Goal: Information Seeking & Learning: Compare options

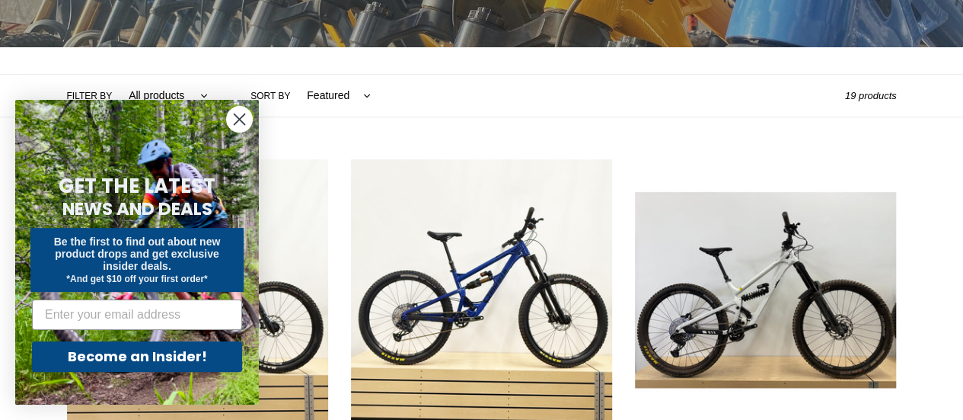
scroll to position [296, 0]
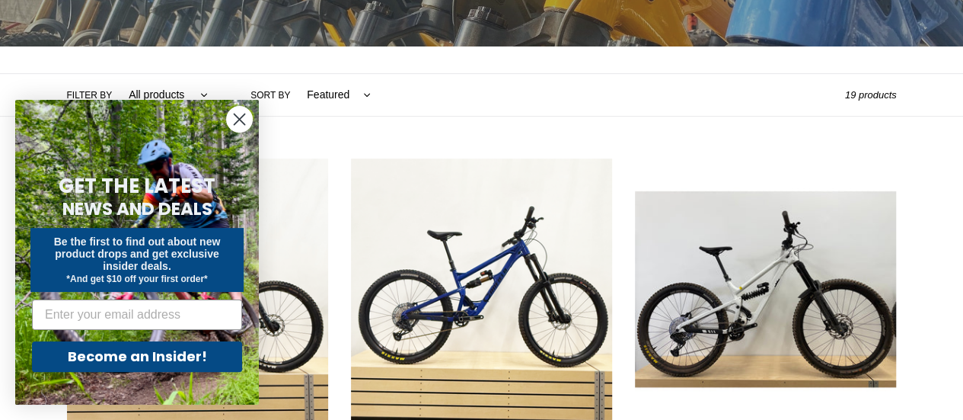
click at [239, 126] on circle "Close dialog" at bounding box center [239, 119] width 25 height 25
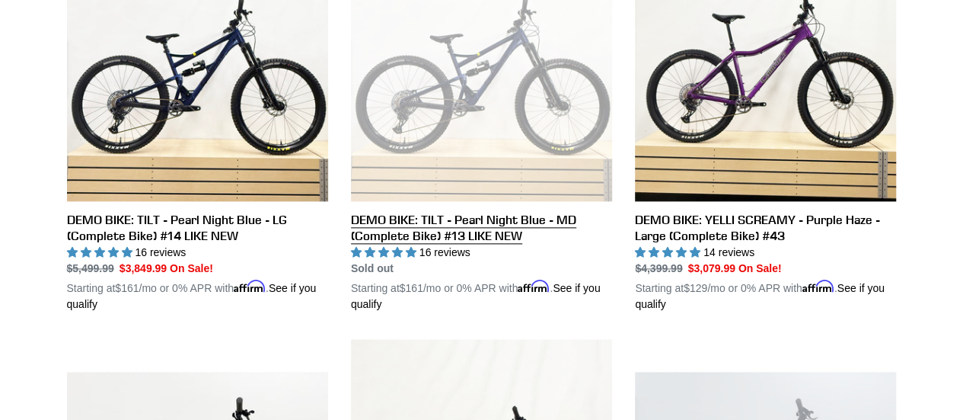
scroll to position [781, 0]
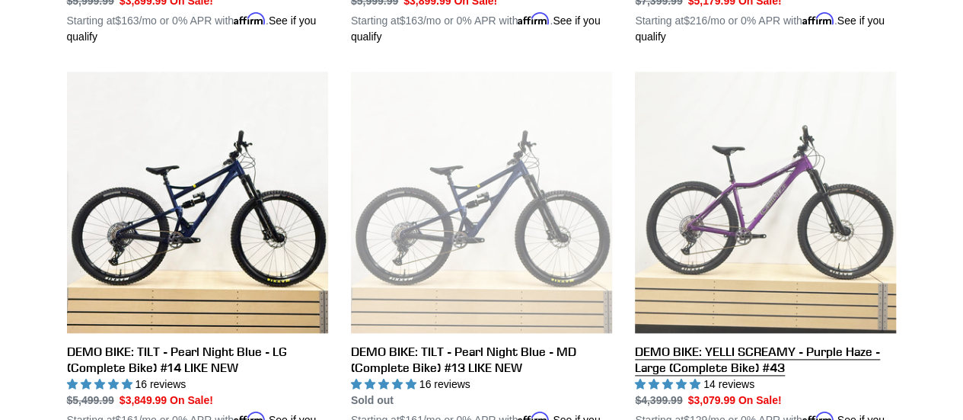
click at [736, 189] on link "DEMO BIKE: YELLI SCREAMY - Purple Haze - Large (Complete Bike) #43" at bounding box center [765, 258] width 261 height 372
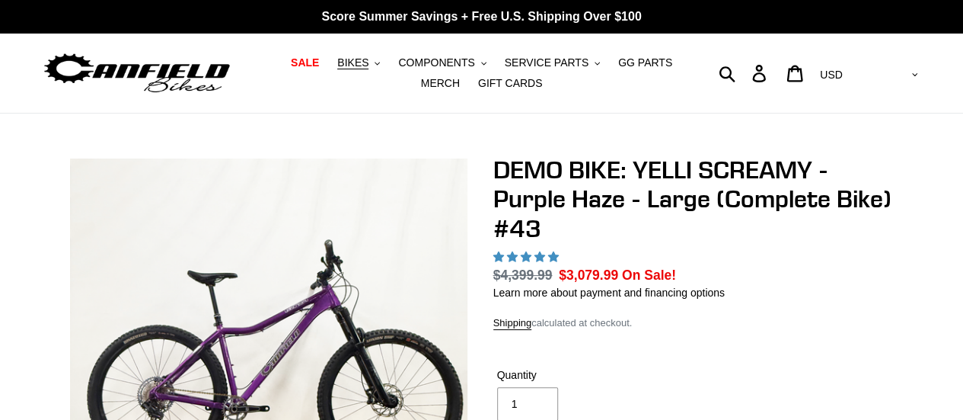
select select "highest-rating"
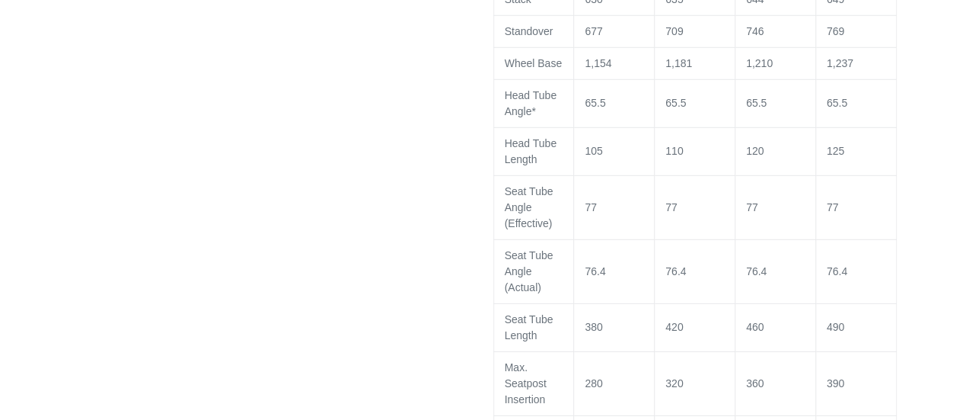
scroll to position [2087, 0]
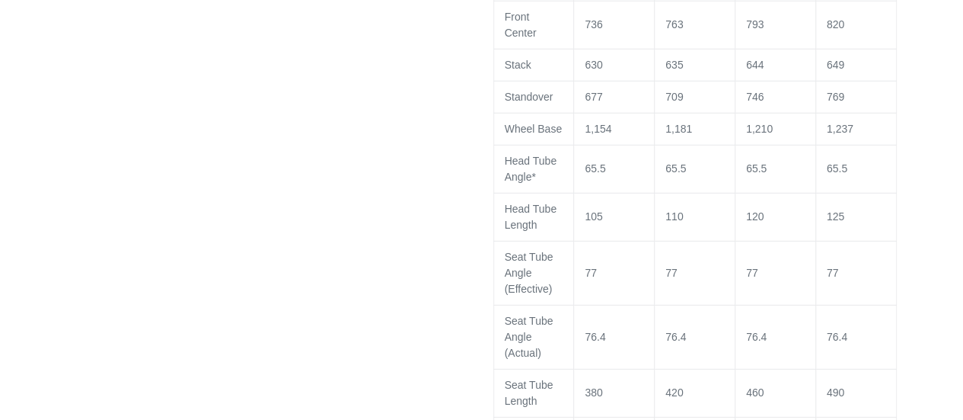
drag, startPoint x: 832, startPoint y: 209, endPoint x: 444, endPoint y: 206, distance: 387.7
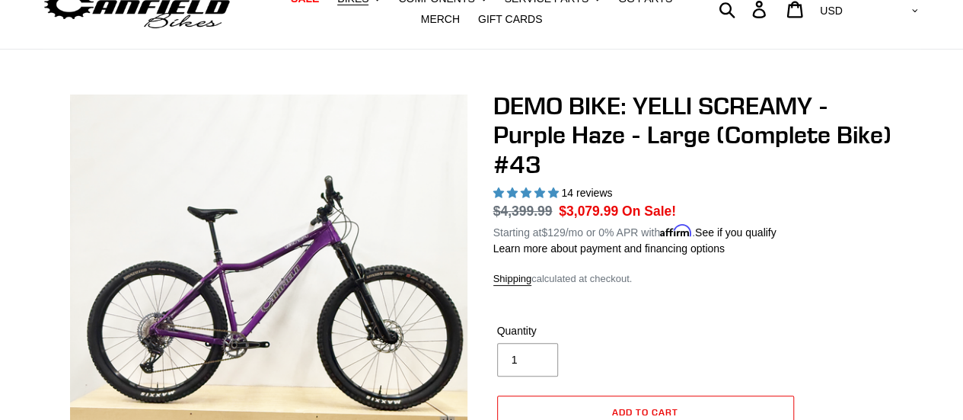
scroll to position [0, 0]
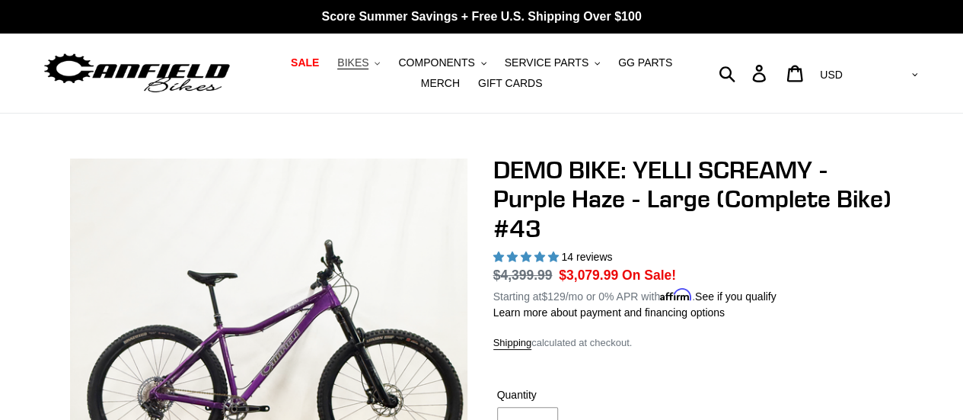
click at [348, 66] on span "BIKES" at bounding box center [352, 62] width 31 height 13
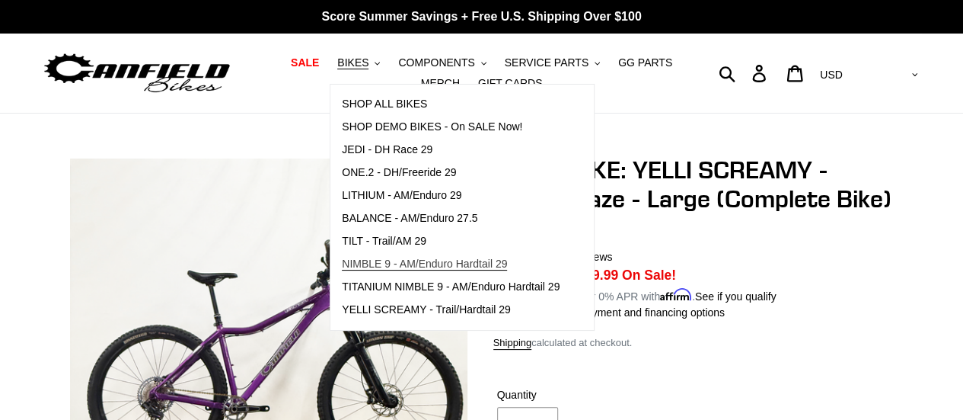
click at [342, 263] on span "NIMBLE 9 - AM/Enduro Hardtail 29" at bounding box center [424, 263] width 165 height 13
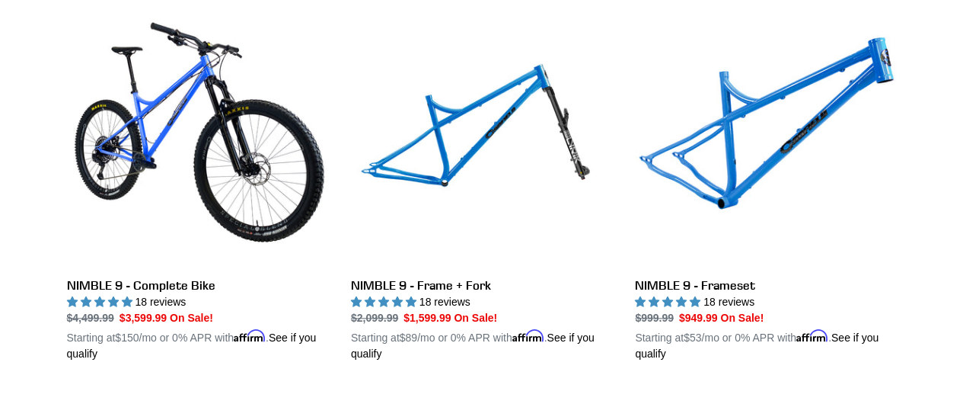
scroll to position [450, 0]
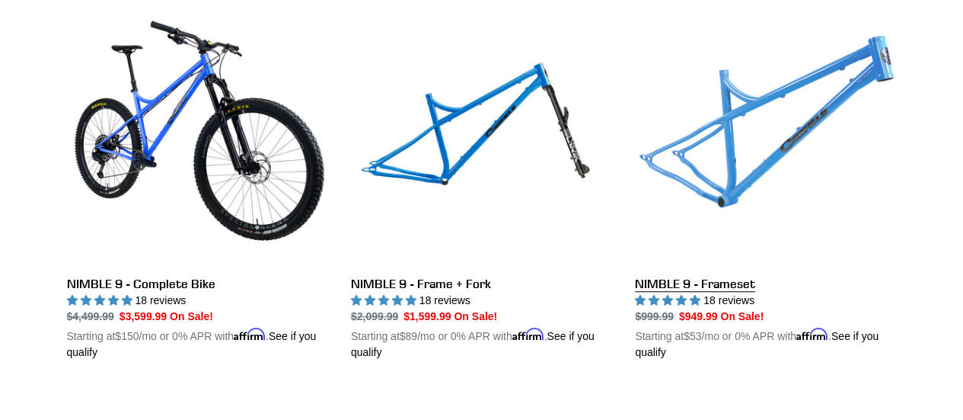
click at [787, 158] on link "NIMBLE 9 - Frameset" at bounding box center [765, 182] width 261 height 356
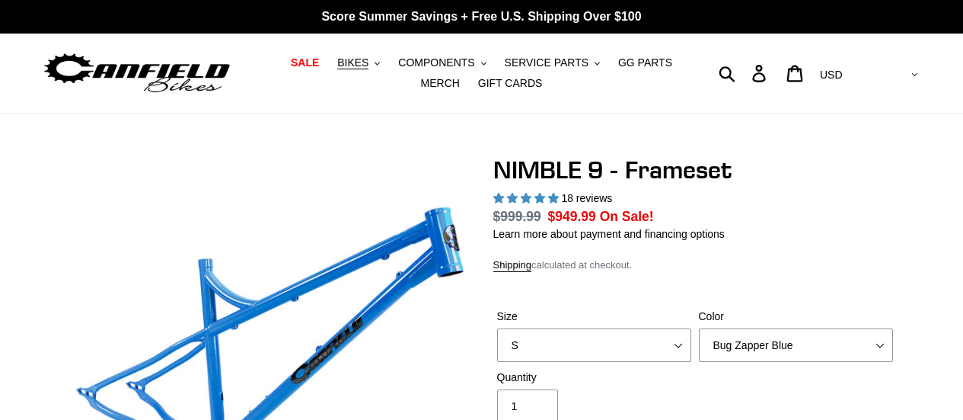
select select "highest-rating"
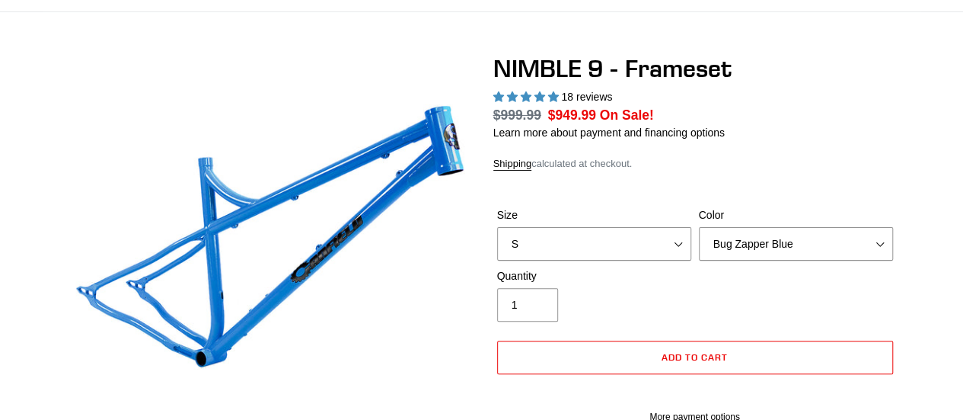
scroll to position [151, 0]
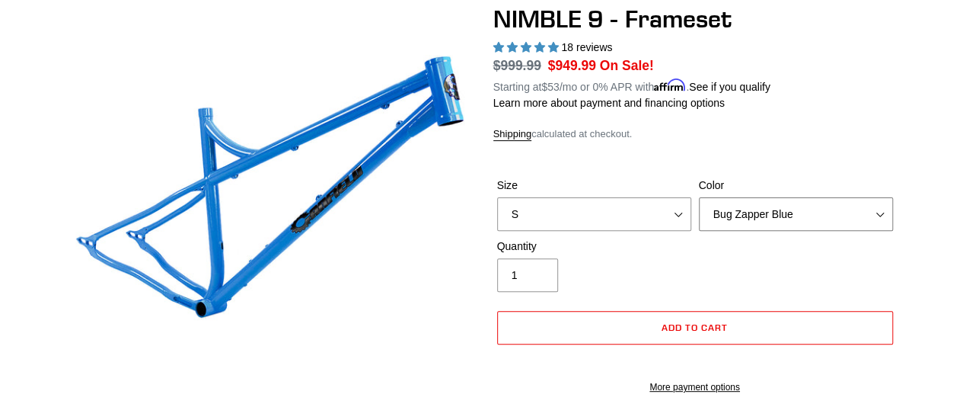
click at [777, 210] on select "Bug Zapper Blue Purple Haze -Sold Out Galaxy Black" at bounding box center [796, 214] width 194 height 34
select select "Galaxy Black"
click at [699, 197] on select "Bug Zapper Blue Purple Haze -Sold Out Galaxy Black" at bounding box center [796, 214] width 194 height 34
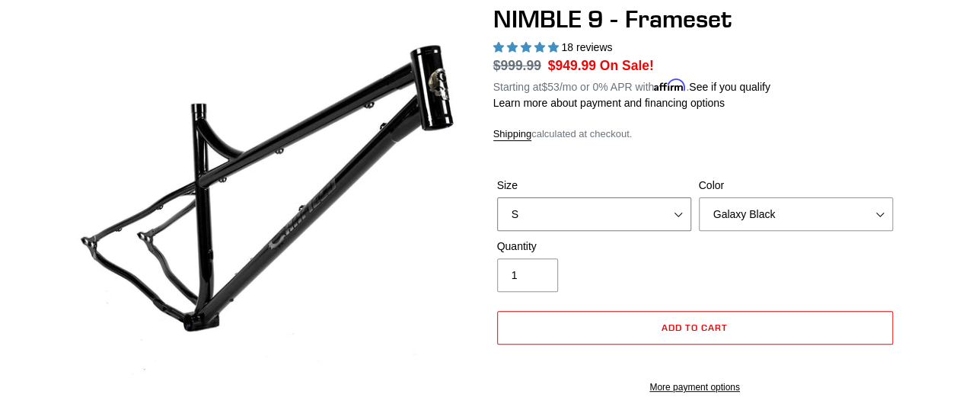
click at [682, 216] on select "S M L XL" at bounding box center [594, 214] width 194 height 34
select select "L"
click at [497, 197] on select "S M L XL" at bounding box center [594, 214] width 194 height 34
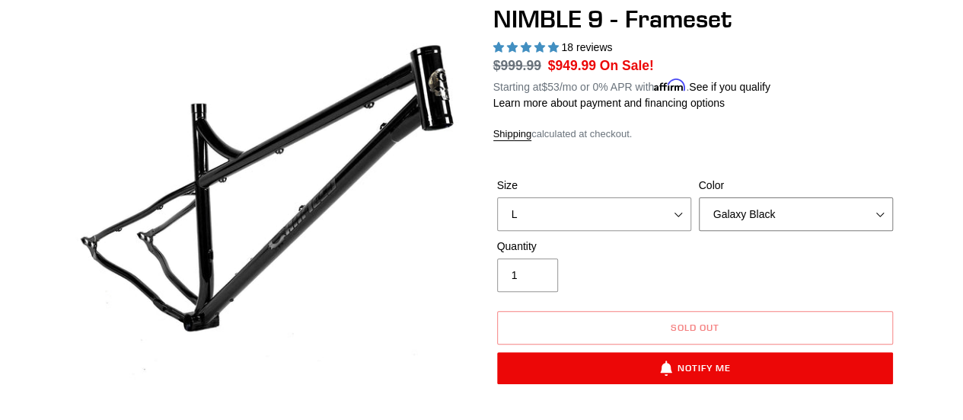
click at [765, 217] on select "Bug Zapper Blue Purple Haze -Sold Out Galaxy Black" at bounding box center [796, 214] width 194 height 34
click at [699, 197] on select "Bug Zapper Blue Purple Haze -Sold Out Galaxy Black" at bounding box center [796, 214] width 194 height 34
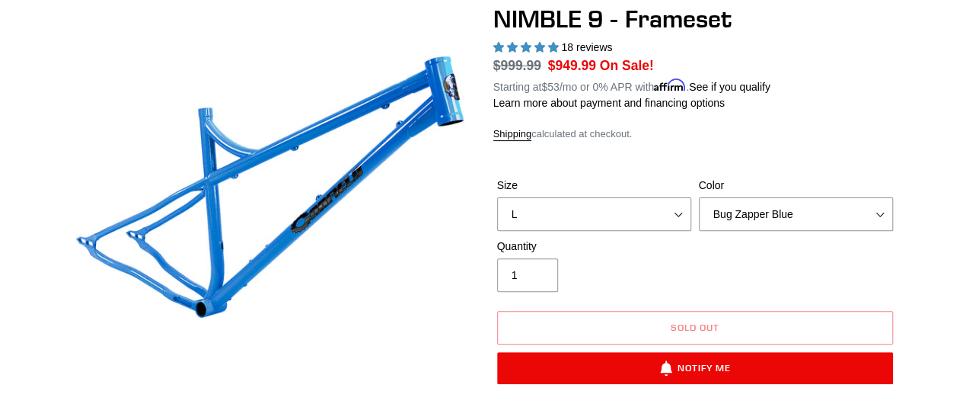
click at [762, 234] on div "Size S M L XL Color Bug Zapper Blue Purple Haze -Sold Out Galaxy Black" at bounding box center [696, 207] width 404 height 61
click at [767, 224] on select "Bug Zapper Blue Purple Haze -Sold Out Galaxy Black" at bounding box center [796, 214] width 194 height 34
select select "Purple Haze -Sold Out"
click at [699, 197] on select "Bug Zapper Blue Purple Haze -Sold Out Galaxy Black" at bounding box center [796, 214] width 194 height 34
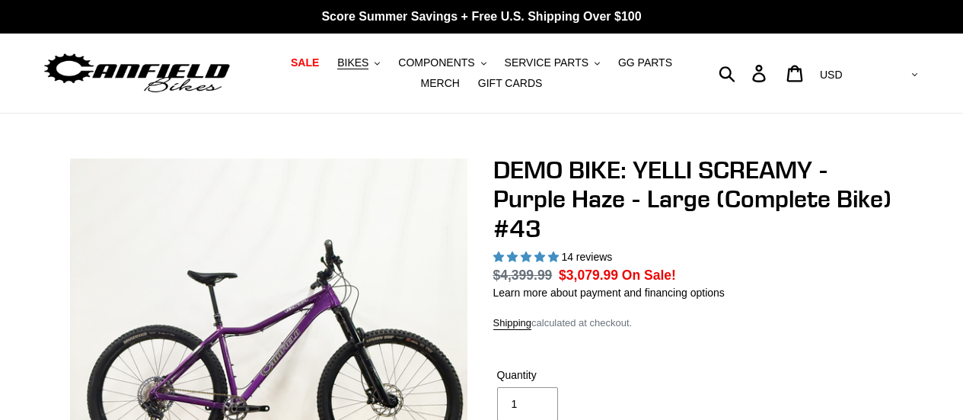
select select "highest-rating"
